Goal: Information Seeking & Learning: Learn about a topic

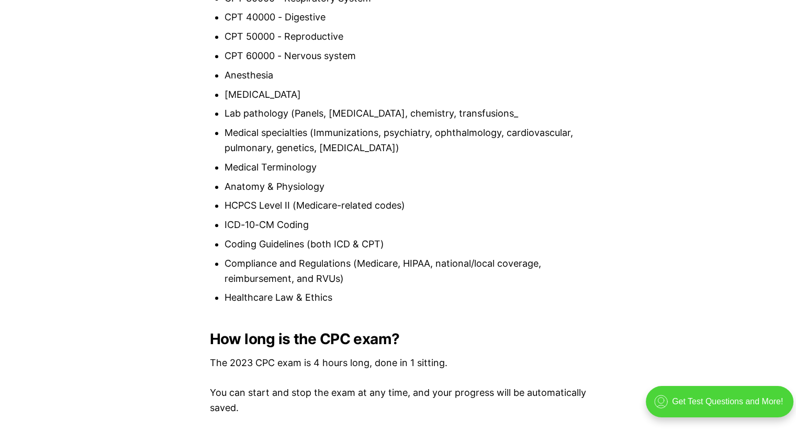
scroll to position [1119, 0]
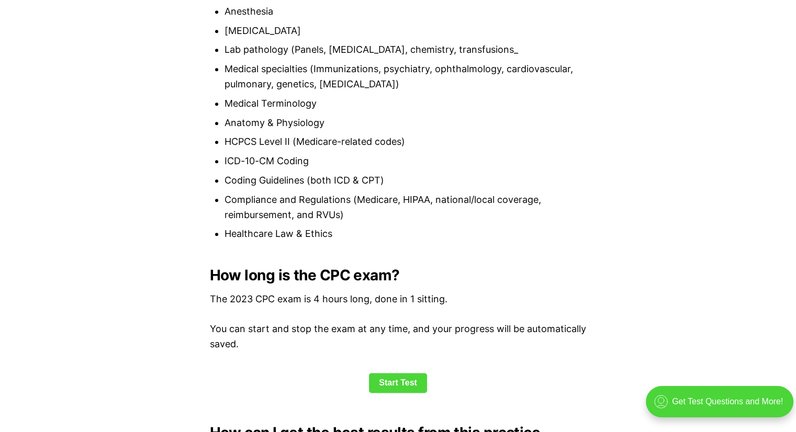
scroll to position [1178, 0]
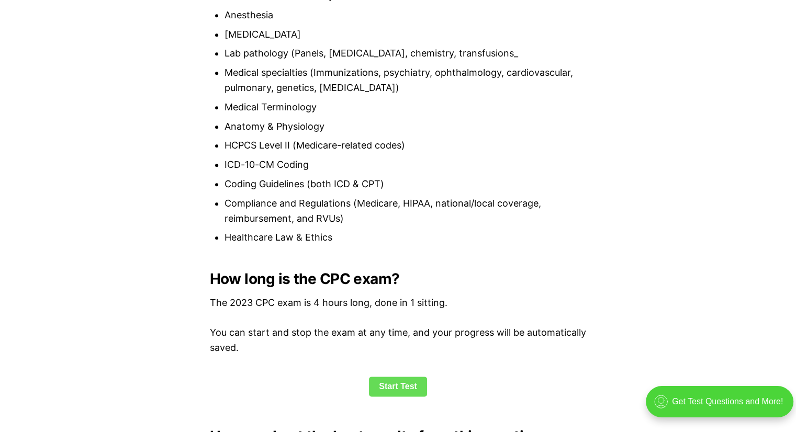
click at [414, 377] on link "Start Test" at bounding box center [398, 387] width 58 height 20
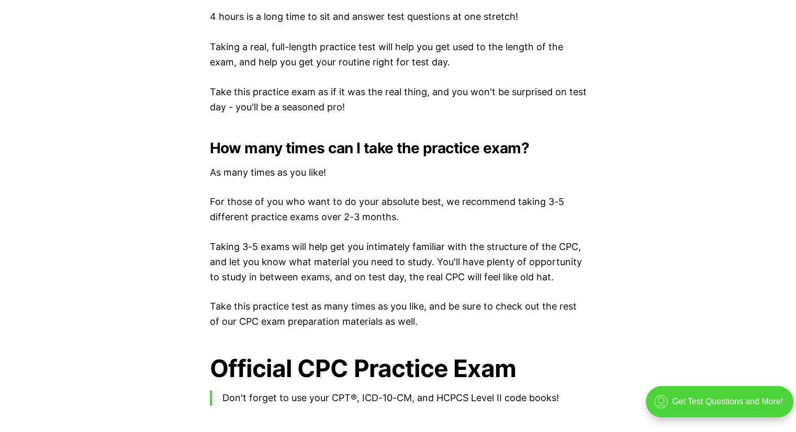
scroll to position [1950, 0]
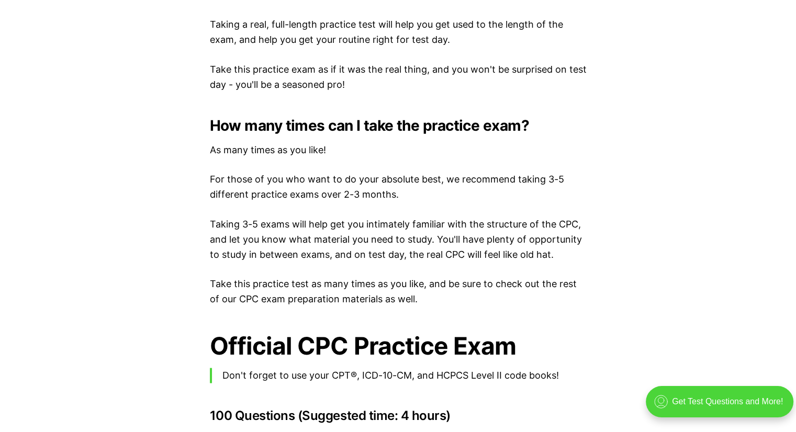
scroll to position [1967, 0]
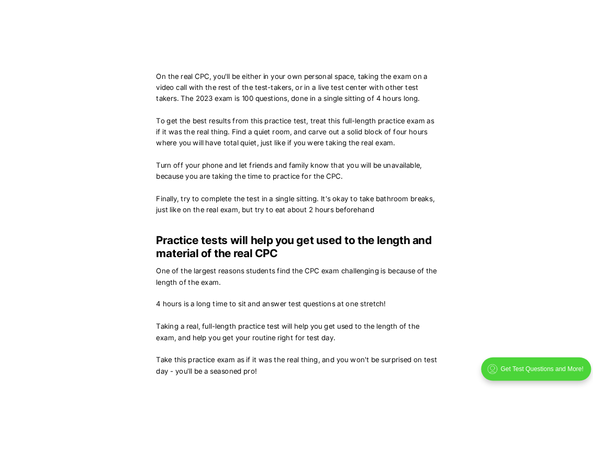
scroll to position [1617, 0]
